Goal: Find specific page/section: Find specific page/section

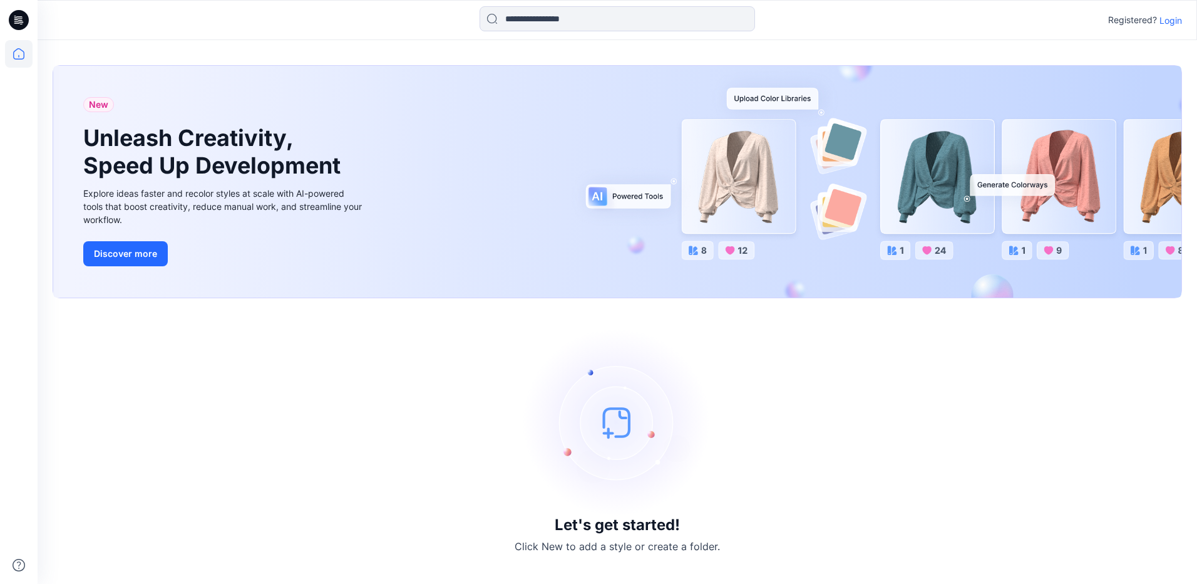
click at [1164, 25] on p "Login" at bounding box center [1171, 20] width 23 height 13
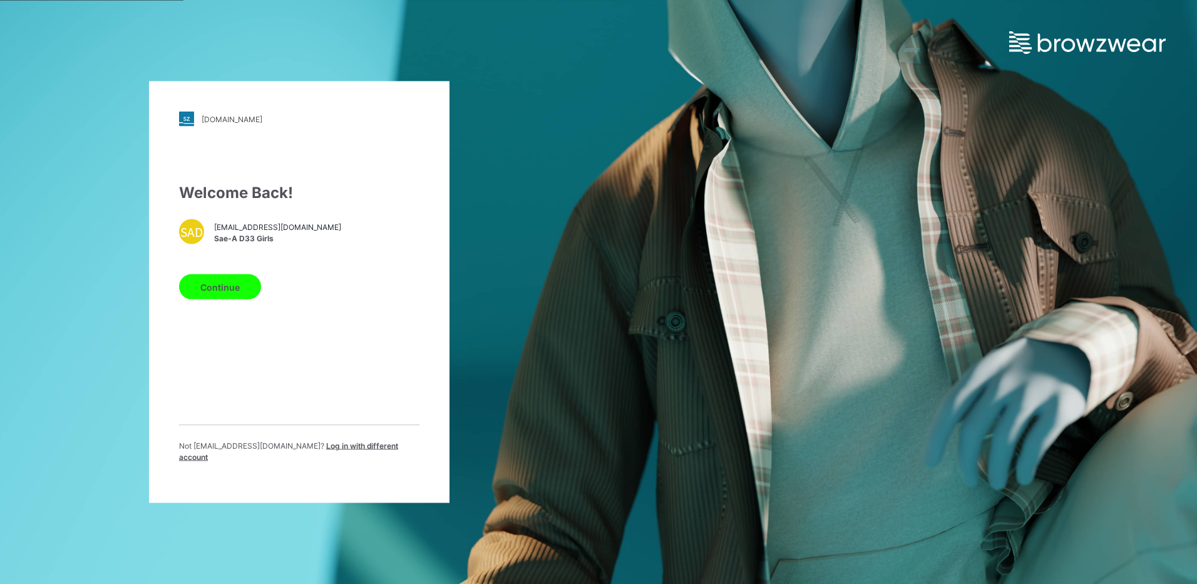
click at [267, 232] on span "[EMAIL_ADDRESS][DOMAIN_NAME]" at bounding box center [277, 226] width 127 height 11
click at [212, 288] on button "Continue" at bounding box center [220, 286] width 82 height 25
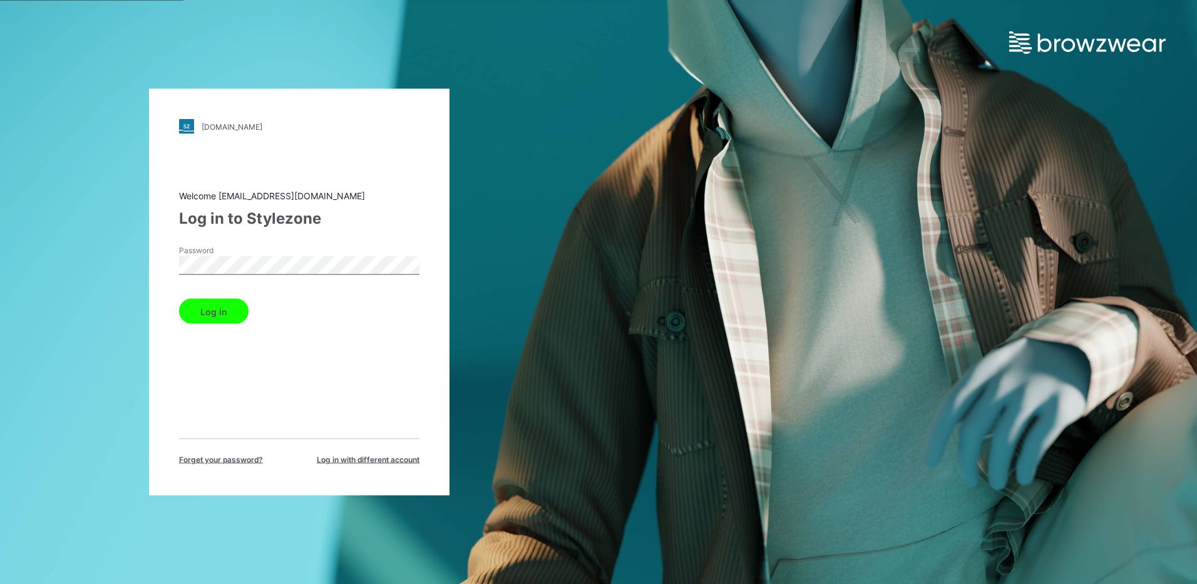
click at [212, 314] on button "Log in" at bounding box center [214, 311] width 70 height 25
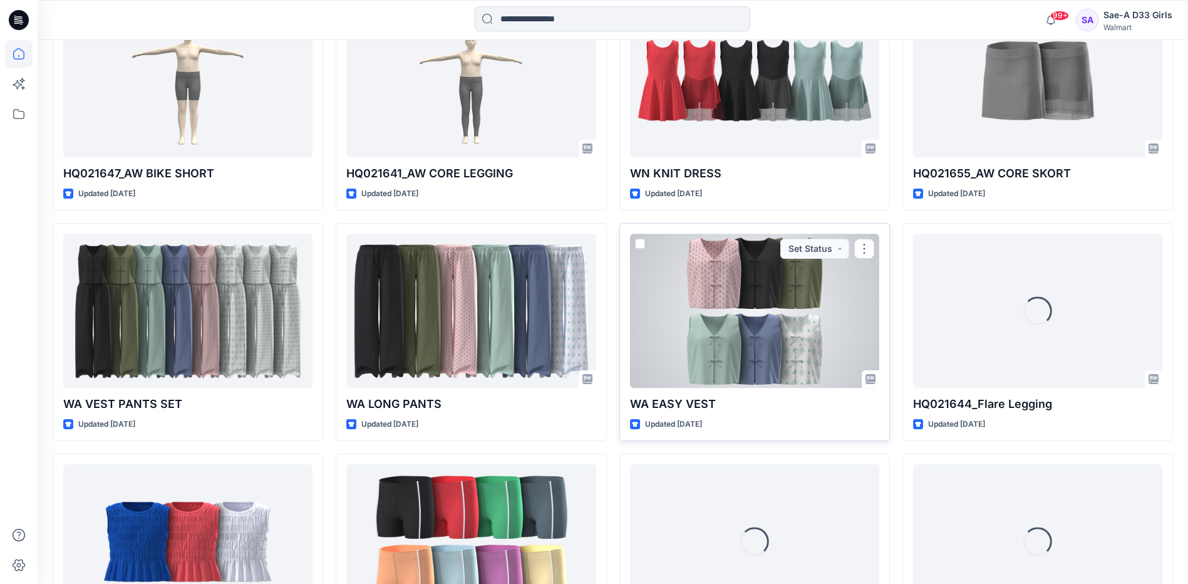
scroll to position [2595, 0]
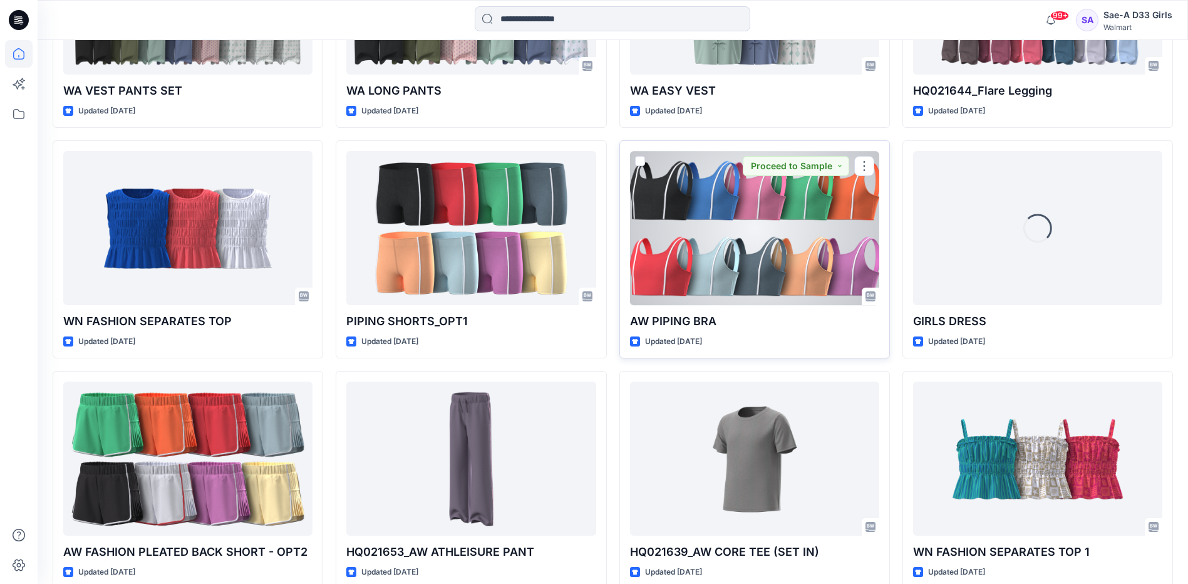
click at [693, 244] on div at bounding box center [754, 227] width 249 height 153
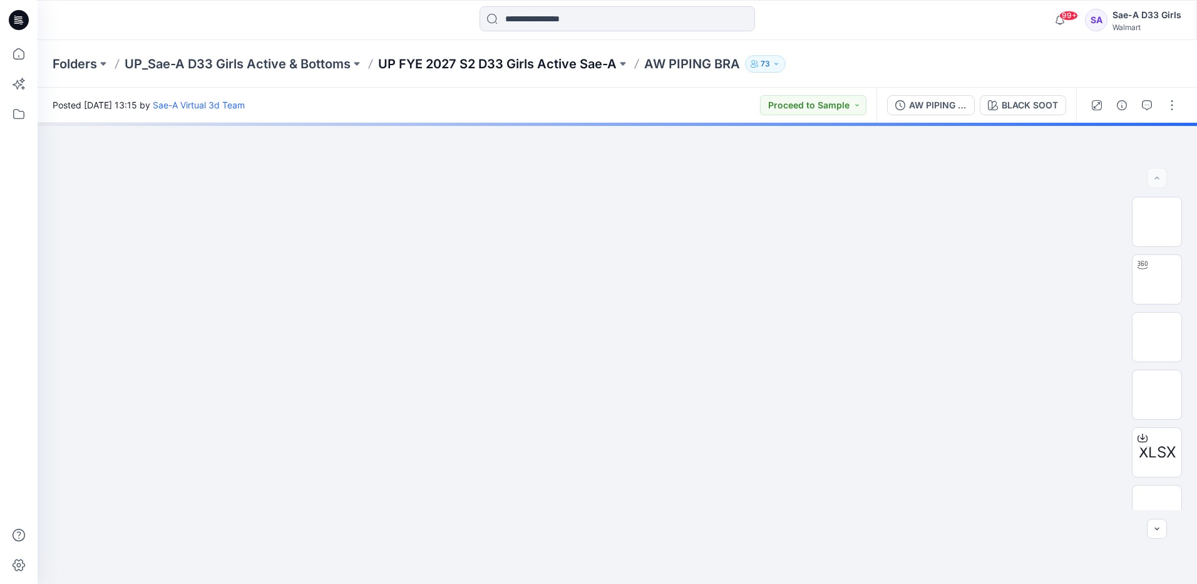
click at [546, 59] on p "UP FYE 2027 S2 D33 Girls Active Sae-A" at bounding box center [497, 64] width 239 height 18
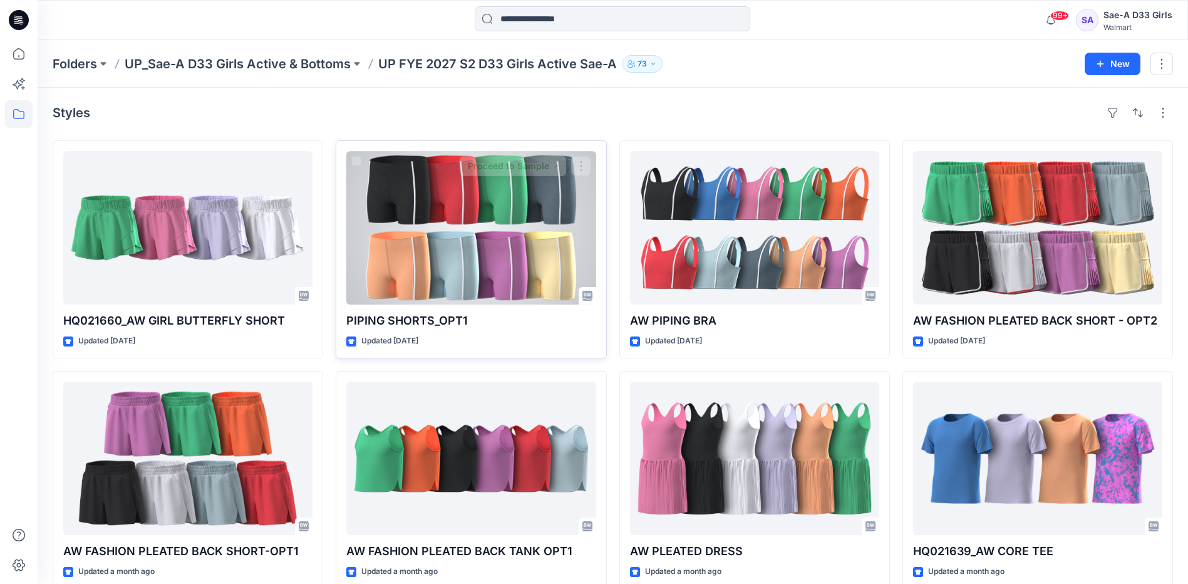
click at [473, 183] on div at bounding box center [470, 227] width 249 height 153
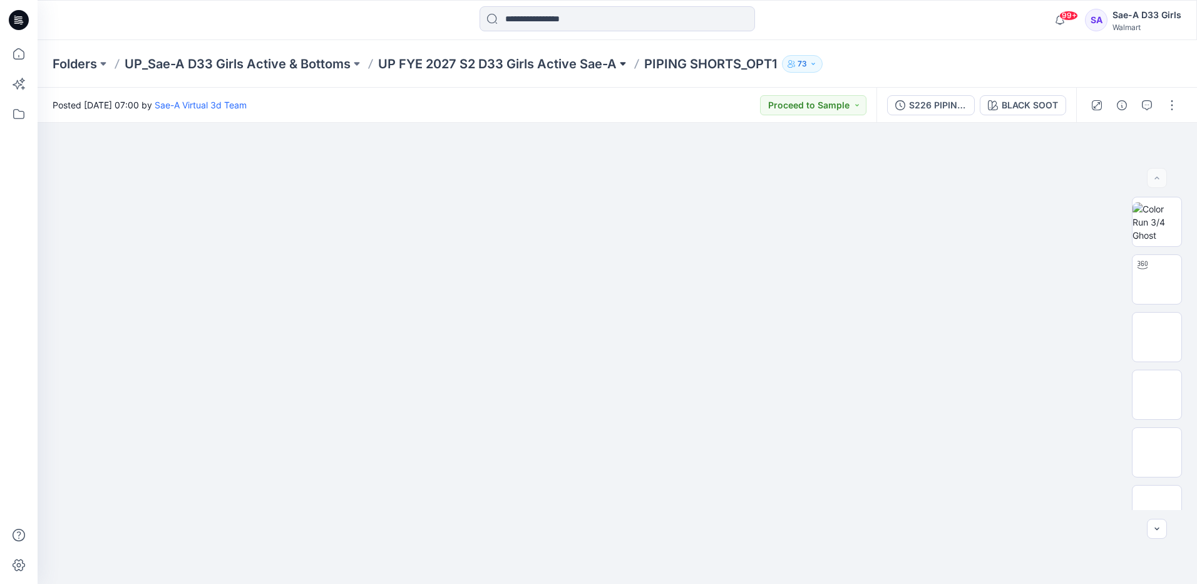
click at [626, 63] on button at bounding box center [623, 64] width 13 height 18
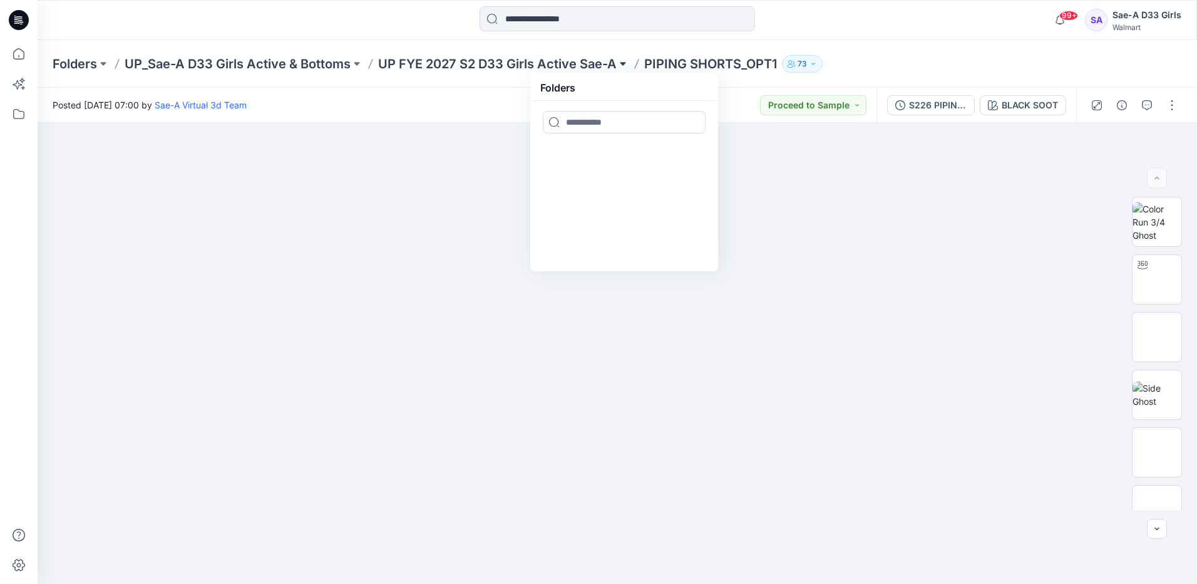
click at [626, 63] on button at bounding box center [623, 64] width 13 height 18
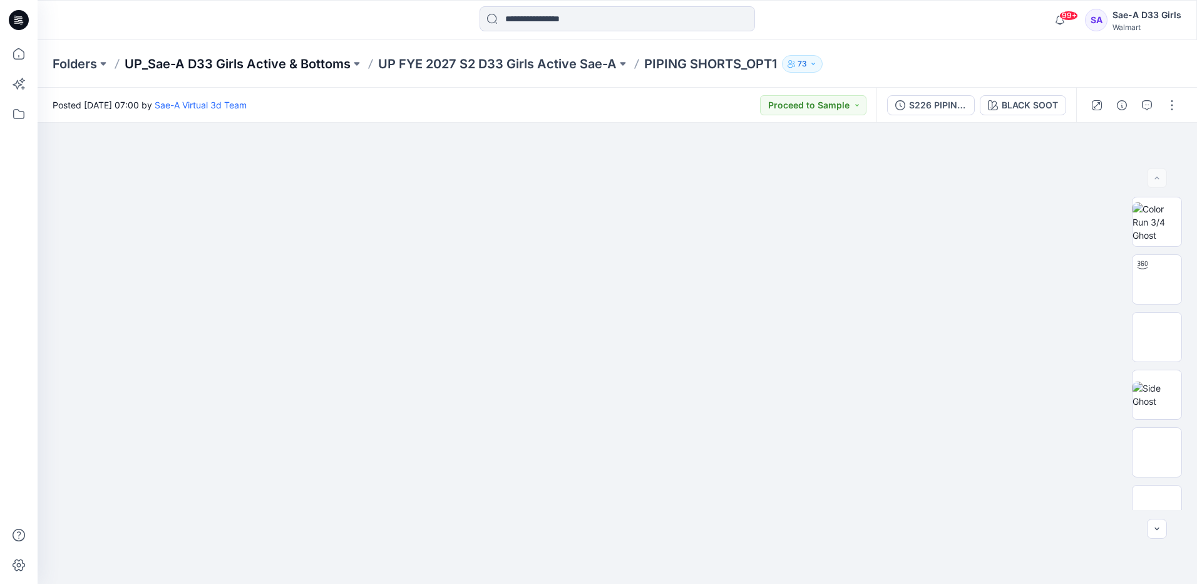
click at [270, 64] on p "UP_Sae-A D33 Girls Active & Bottoms" at bounding box center [238, 64] width 226 height 18
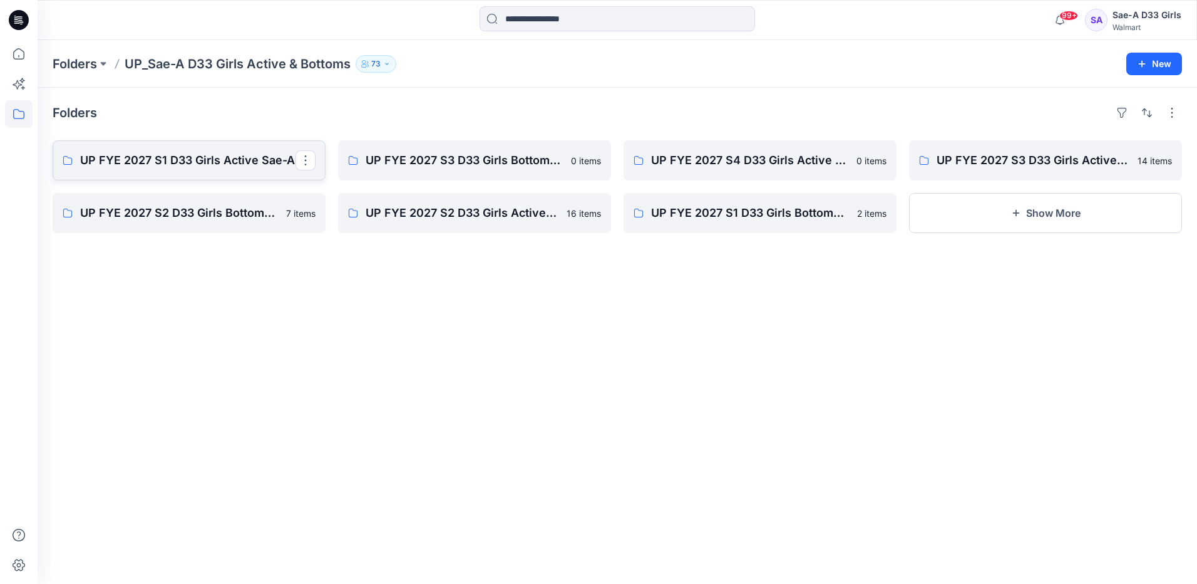
click at [245, 169] on link "UP FYE 2027 S1 D33 Girls Active Sae-A" at bounding box center [189, 160] width 273 height 40
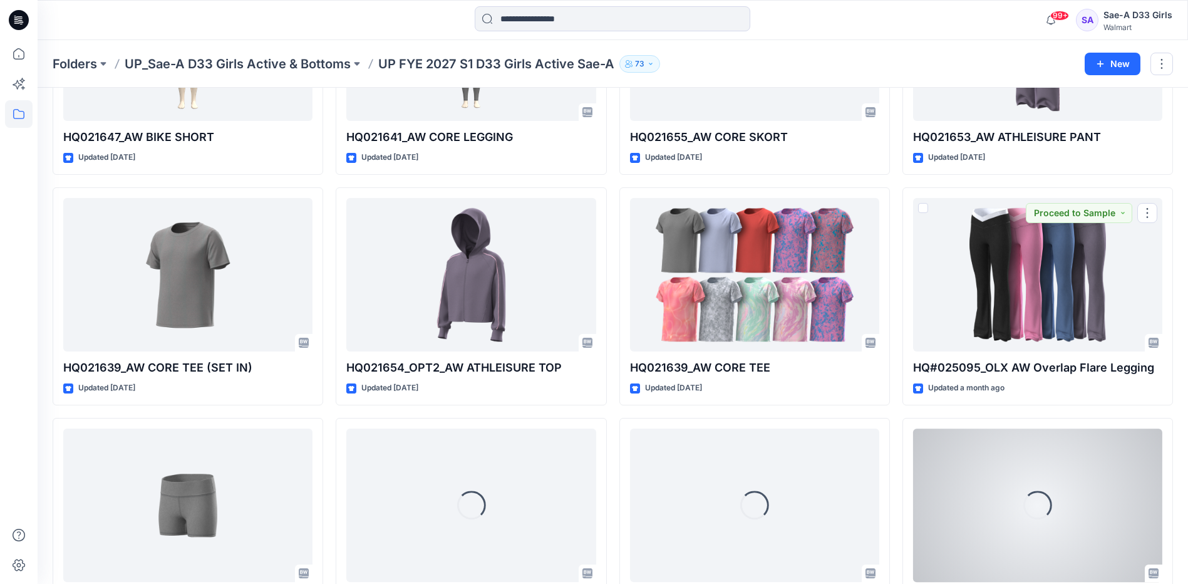
scroll to position [609, 0]
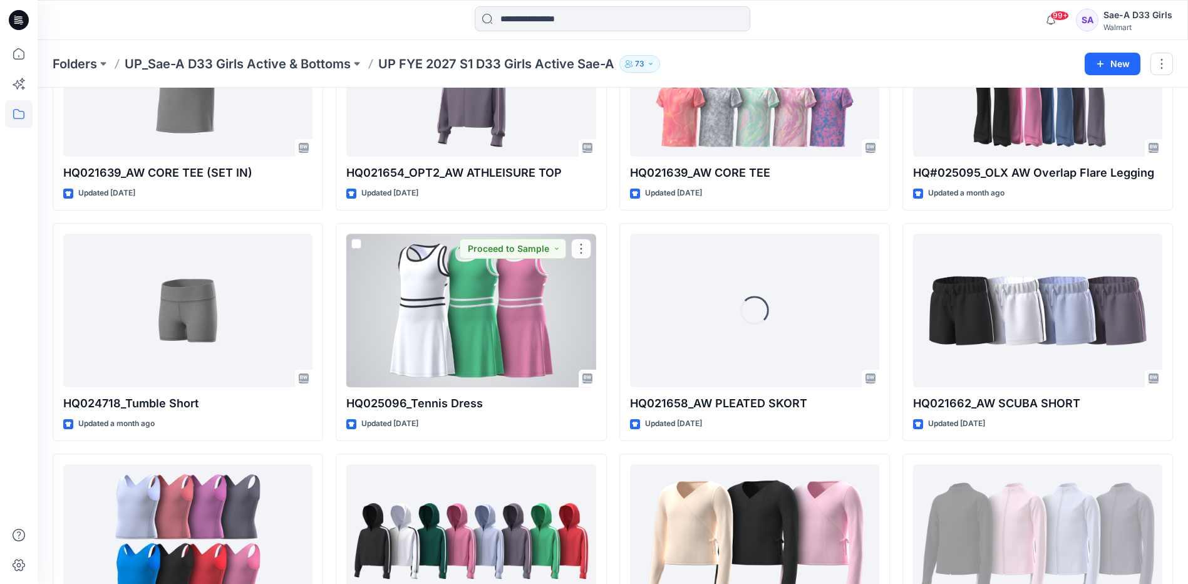
drag, startPoint x: 520, startPoint y: 318, endPoint x: 542, endPoint y: 324, distance: 22.6
click at [520, 318] on div at bounding box center [470, 310] width 249 height 153
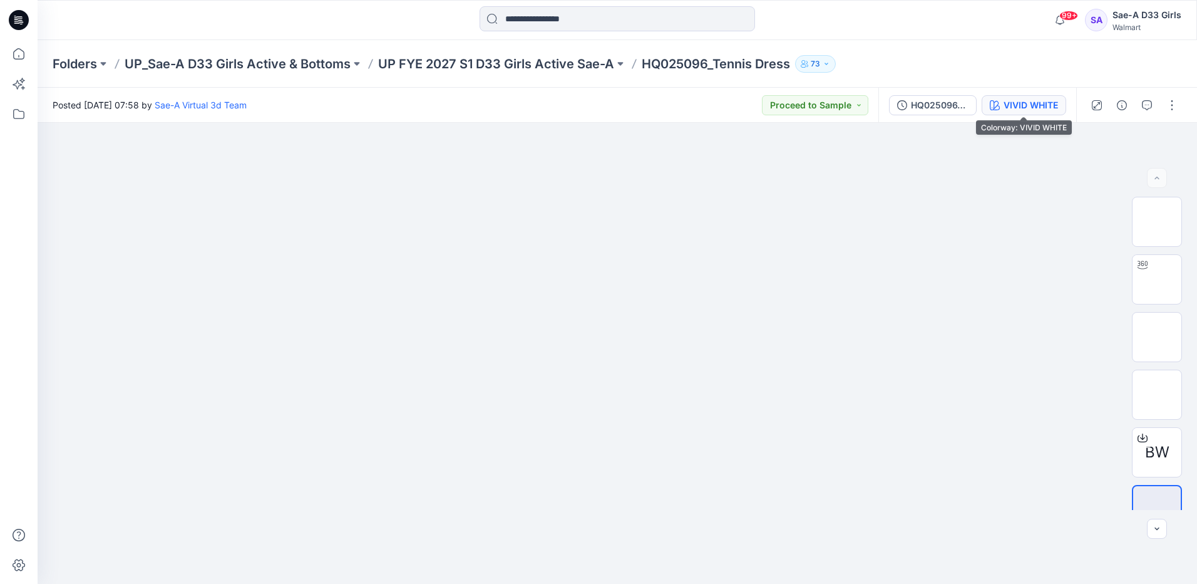
click at [1043, 102] on div "VIVID WHITE" at bounding box center [1031, 105] width 54 height 14
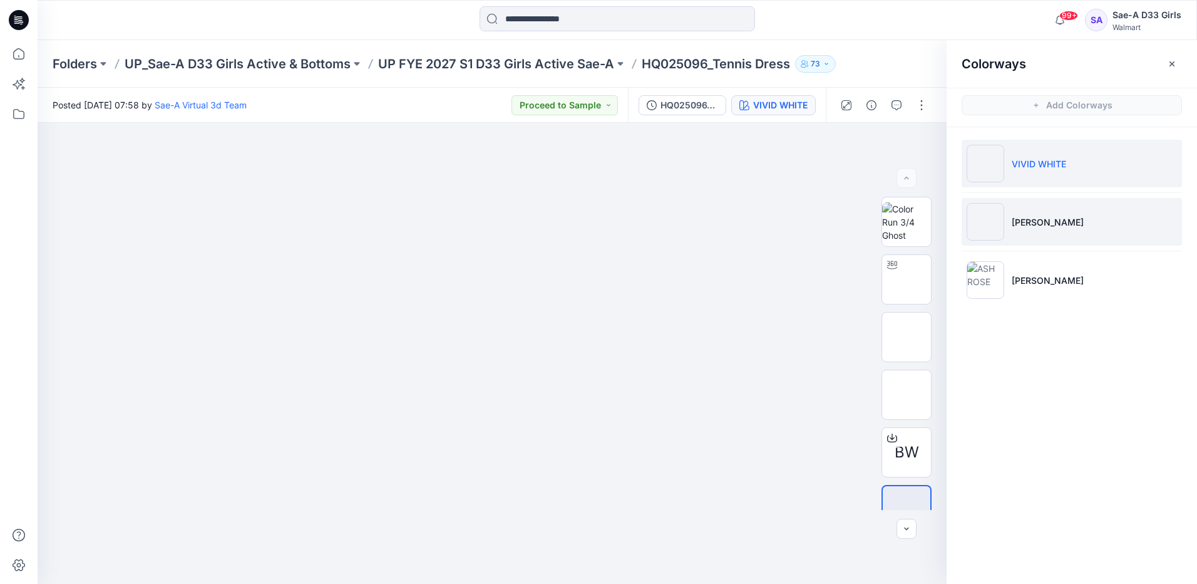
click at [1054, 235] on li "JADE STONE" at bounding box center [1072, 222] width 220 height 48
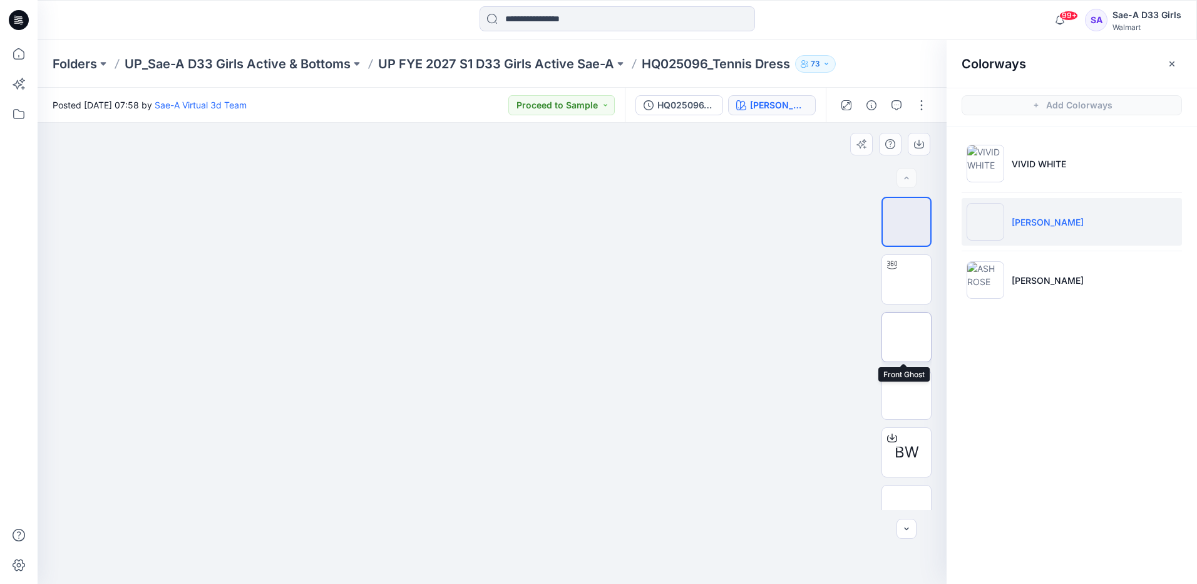
click at [907, 337] on img at bounding box center [907, 337] width 0 height 0
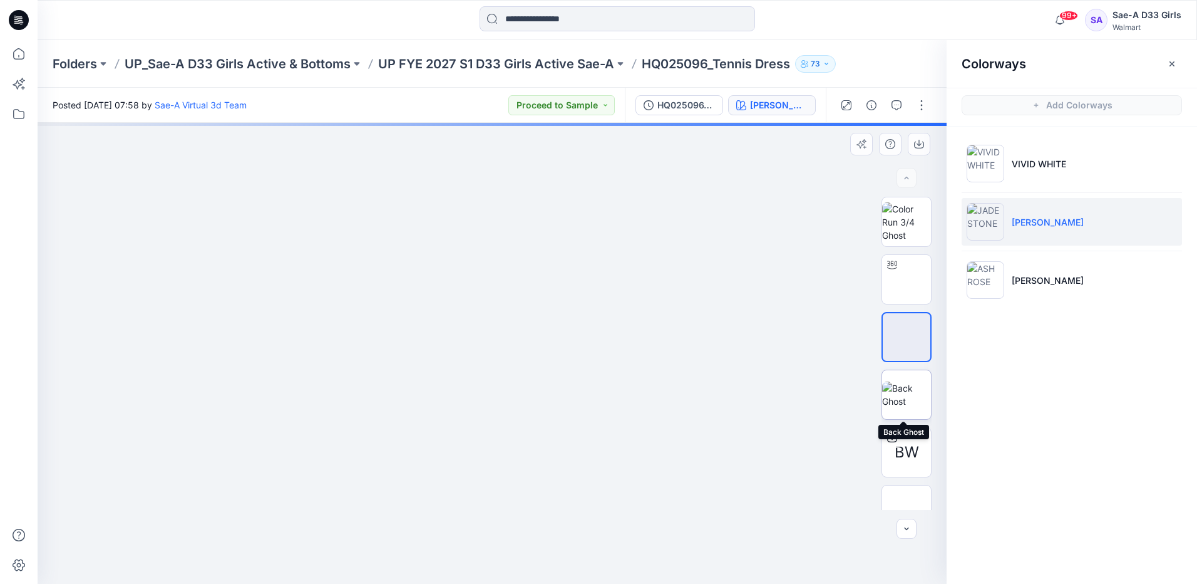
click at [894, 401] on img at bounding box center [906, 394] width 49 height 26
